Goal: Task Accomplishment & Management: Complete application form

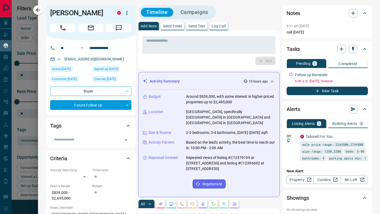
scroll to position [167, 280]
click at [40, 12] on icon "button" at bounding box center [38, 10] width 6 height 6
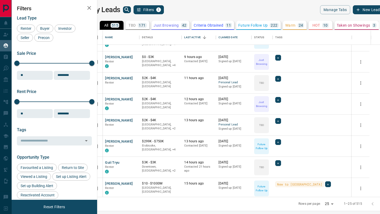
scroll to position [0, 0]
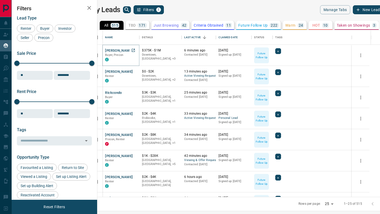
click at [133, 49] on button "[PERSON_NAME]" at bounding box center [119, 50] width 28 height 5
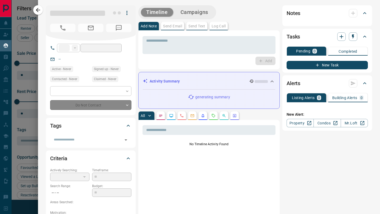
type input "**"
type input "**********"
type input "*"
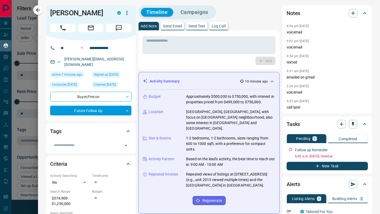
scroll to position [3, 0]
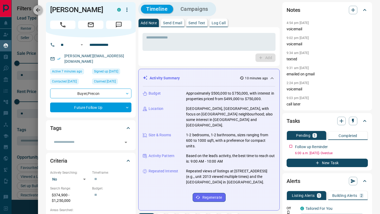
click at [40, 9] on icon "button" at bounding box center [38, 10] width 6 height 6
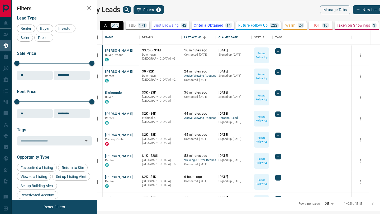
click at [128, 47] on div "[PERSON_NAME], Precon C" at bounding box center [120, 55] width 37 height 21
click at [128, 52] on button "[PERSON_NAME]" at bounding box center [119, 50] width 28 height 5
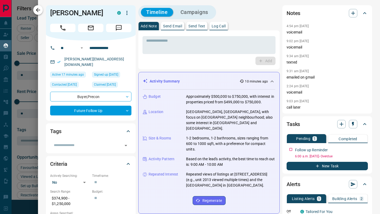
click at [37, 7] on icon "button" at bounding box center [38, 10] width 6 height 6
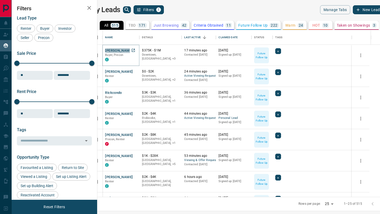
click at [123, 52] on button "[PERSON_NAME]" at bounding box center [119, 50] width 28 height 5
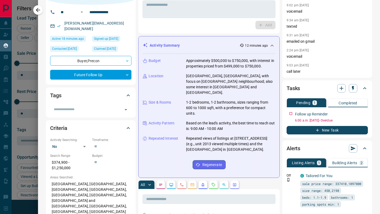
scroll to position [0, 0]
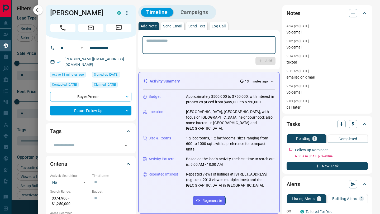
click at [197, 40] on textarea at bounding box center [208, 44] width 125 height 13
type textarea "*"
type textarea "**********"
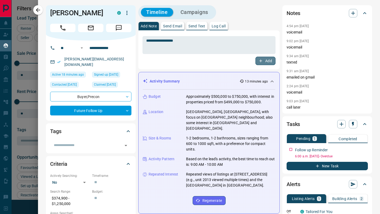
click at [268, 62] on button "Add" at bounding box center [265, 61] width 20 height 8
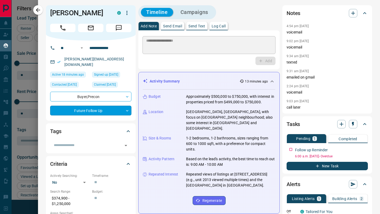
click at [127, 105] on body "Lead Transfers Claim Leads My Leads Tasks Opportunities Deals Campaigns Automat…" at bounding box center [190, 103] width 380 height 207
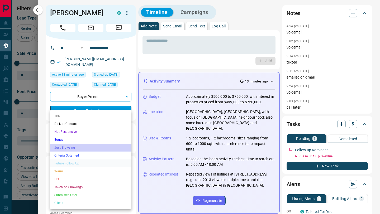
click at [95, 150] on li "Just Browsing" at bounding box center [90, 148] width 81 height 8
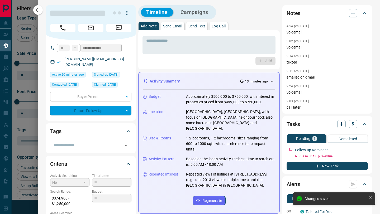
type input "*"
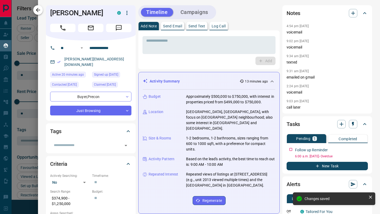
click at [39, 11] on icon "button" at bounding box center [38, 10] width 6 height 6
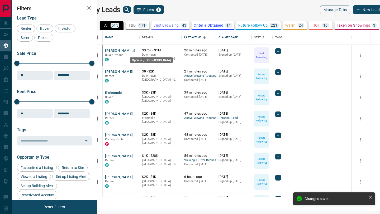
click at [135, 49] on icon "Open in New Tab" at bounding box center [133, 50] width 3 height 3
